Goal: Go to known website: Access a specific website the user already knows

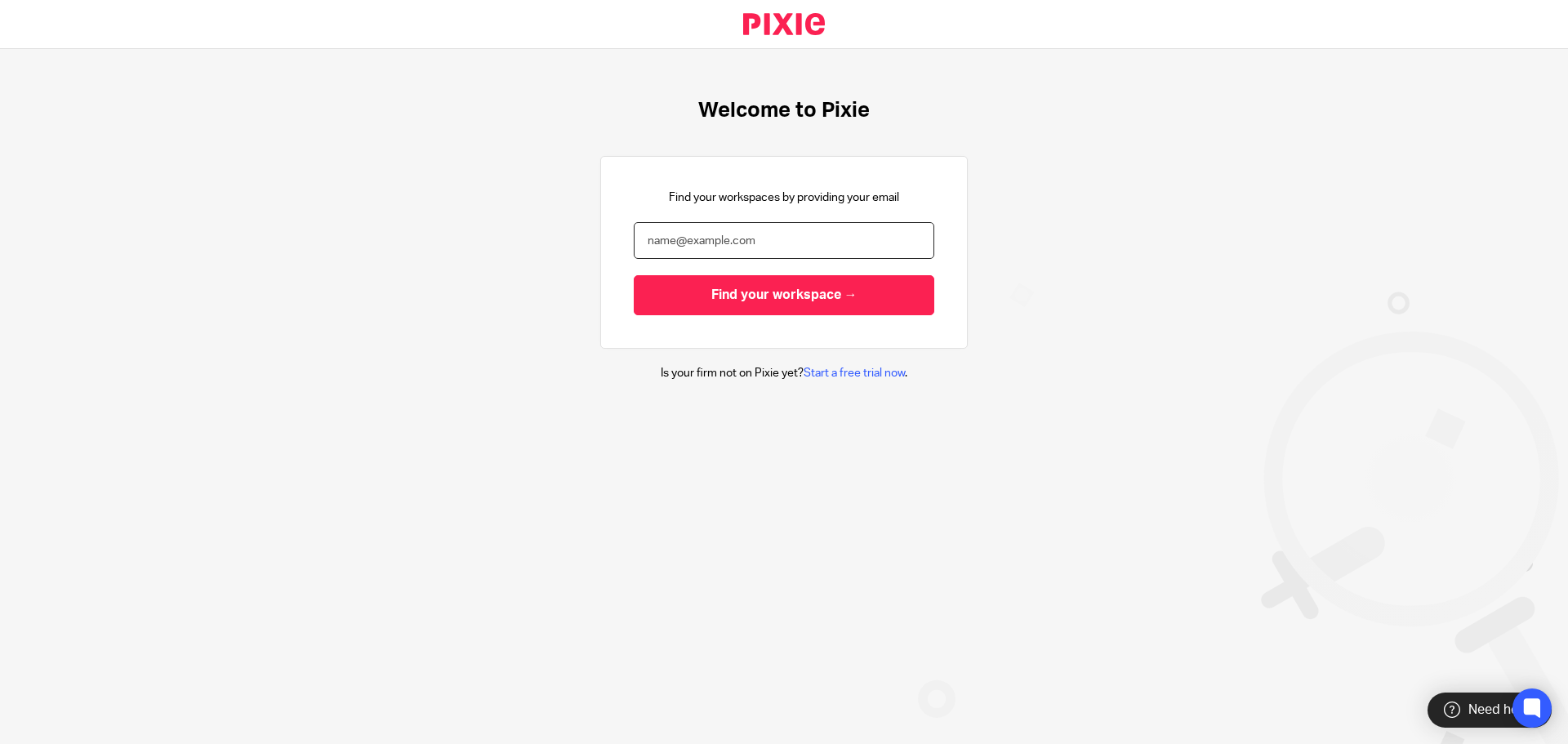
click at [795, 235] on input "email" at bounding box center [784, 241] width 301 height 37
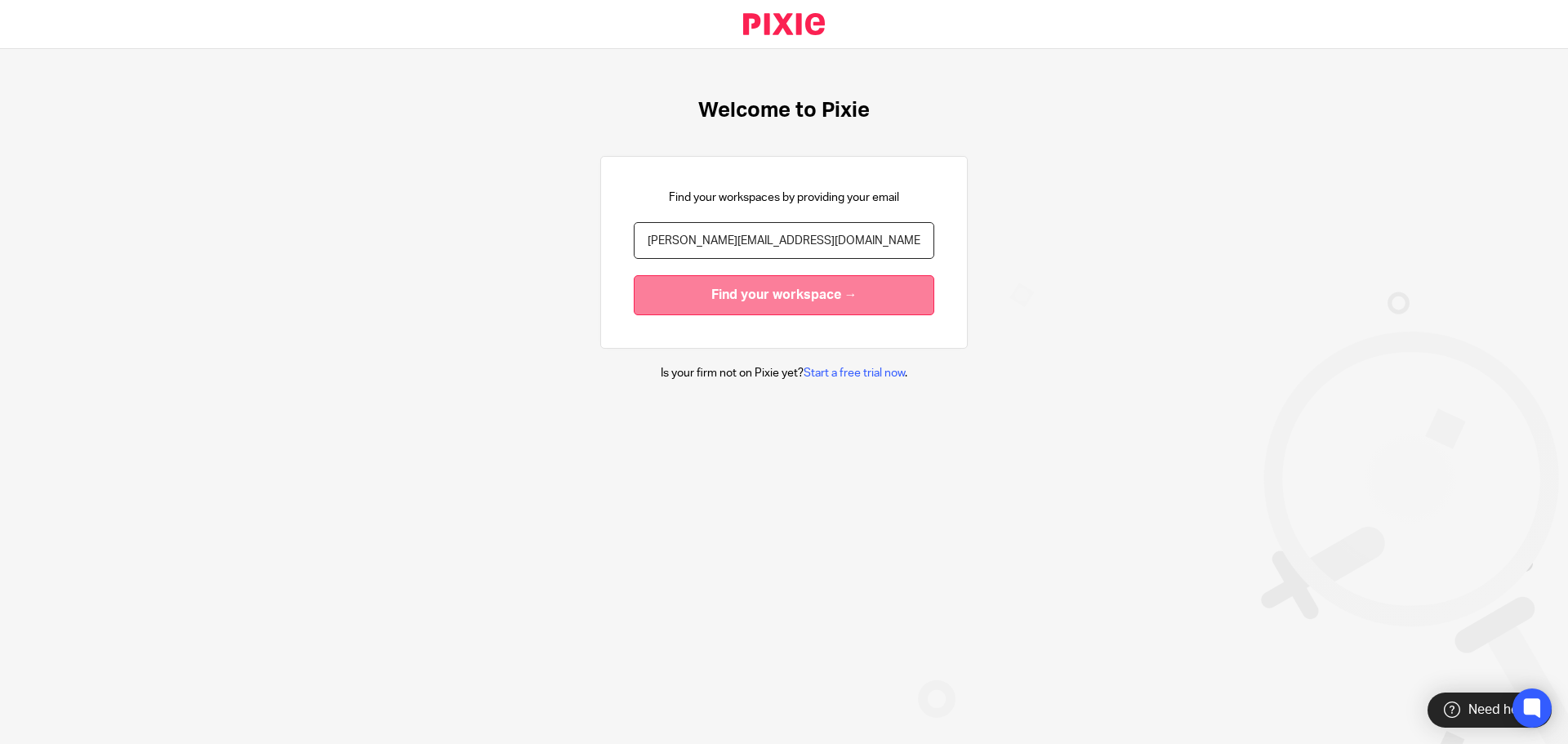
type input "[PERSON_NAME][EMAIL_ADDRESS][DOMAIN_NAME]"
click at [705, 292] on input "Find your workspace →" at bounding box center [784, 296] width 301 height 40
